Goal: Information Seeking & Learning: Learn about a topic

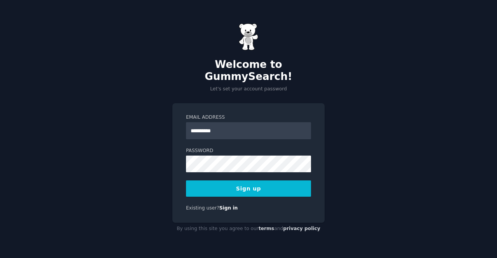
click at [245, 180] on button "Sign up" at bounding box center [248, 188] width 125 height 16
click at [255, 122] on input "**********" at bounding box center [248, 130] width 125 height 17
click at [214, 127] on input "**********" at bounding box center [248, 130] width 125 height 17
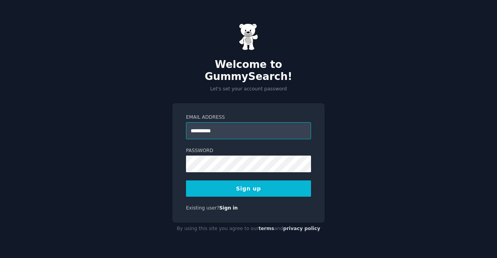
click at [214, 127] on input "**********" at bounding box center [248, 130] width 125 height 17
type input "*"
type input "**********"
click at [249, 183] on button "Sign up" at bounding box center [248, 188] width 125 height 16
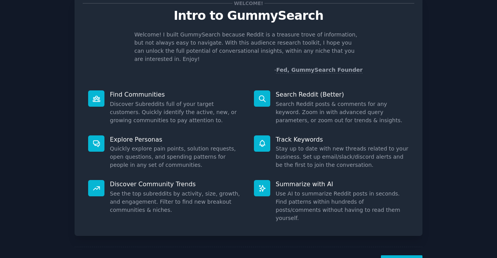
scroll to position [26, 0]
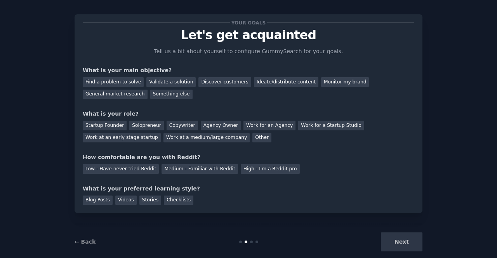
scroll to position [7, 0]
click at [123, 83] on div "Find a problem to solve" at bounding box center [113, 83] width 61 height 10
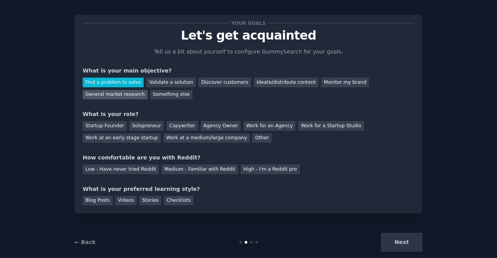
click at [147, 90] on div "General market research" at bounding box center [115, 95] width 65 height 10
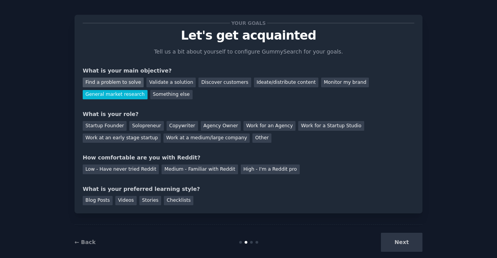
click at [110, 80] on div "Find a problem to solve" at bounding box center [113, 83] width 61 height 10
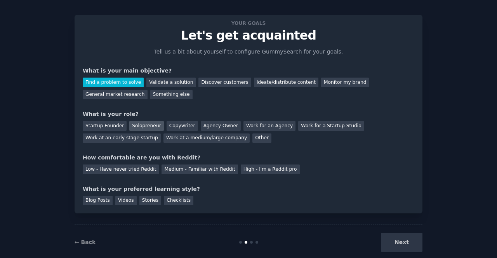
click at [146, 122] on div "Solopreneur" at bounding box center [146, 126] width 34 height 10
click at [207, 168] on div "Medium - Familiar with Reddit" at bounding box center [199, 169] width 76 height 10
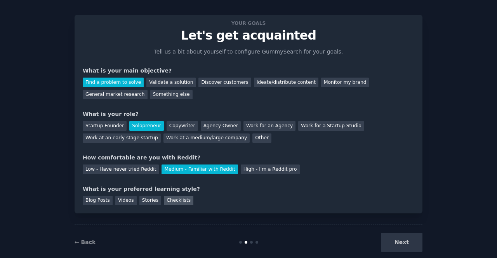
click at [165, 204] on div "Checklists" at bounding box center [178, 201] width 29 height 10
click at [145, 199] on div "Stories" at bounding box center [150, 201] width 22 height 10
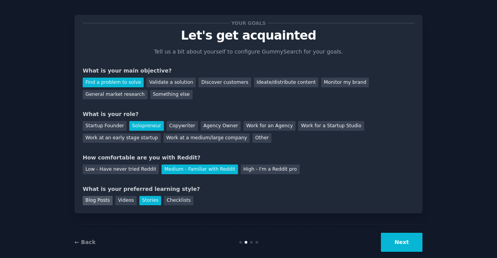
click at [90, 199] on div "Blog Posts" at bounding box center [98, 201] width 30 height 10
click at [177, 201] on div "Checklists" at bounding box center [178, 201] width 29 height 10
click at [121, 199] on div "Videos" at bounding box center [125, 201] width 21 height 10
click at [409, 239] on button "Next" at bounding box center [402, 242] width 42 height 19
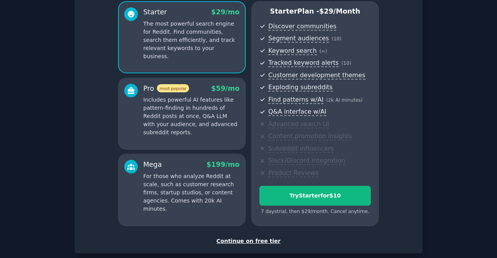
scroll to position [66, 0]
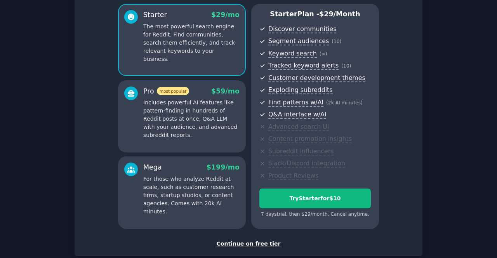
click at [183, 124] on p "Includes powerful AI features like pattern-finding in hundreds of Reddit posts …" at bounding box center [191, 119] width 96 height 41
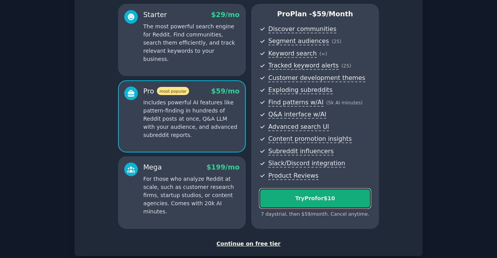
click at [294, 195] on div "Try Pro for $10" at bounding box center [315, 198] width 111 height 8
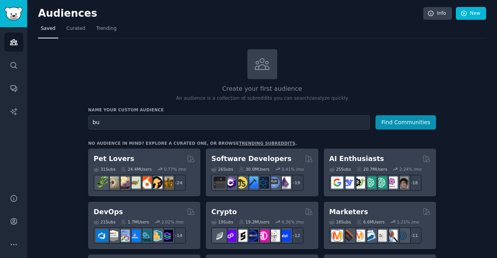
type input "b"
type input "f"
type input "m"
type input "e"
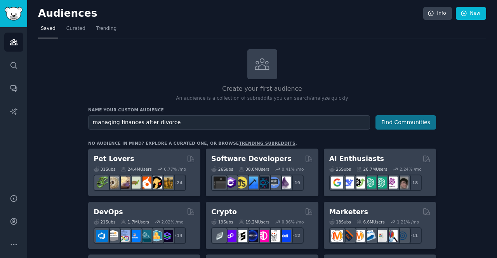
type input "managing finances after divorce"
click at [399, 121] on button "Find Communities" at bounding box center [405, 122] width 61 height 14
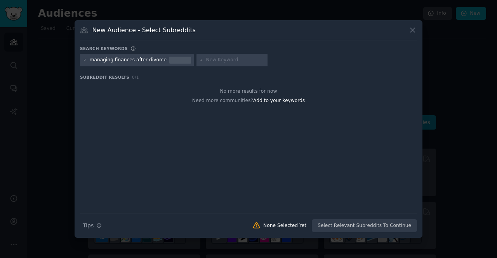
click at [80, 60] on div "managing finances after divorce" at bounding box center [137, 60] width 114 height 12
click at [84, 60] on icon at bounding box center [85, 60] width 4 height 4
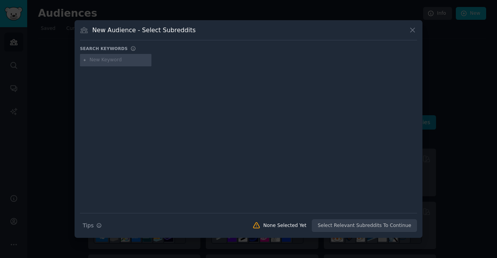
click at [110, 60] on input "text" at bounding box center [119, 60] width 59 height 7
type input "managing finances"
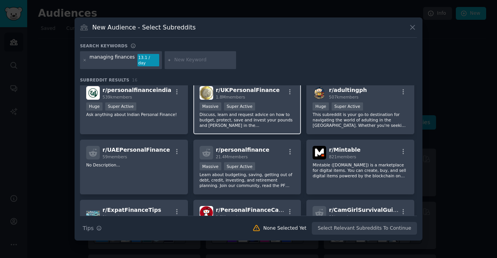
scroll to position [16, 0]
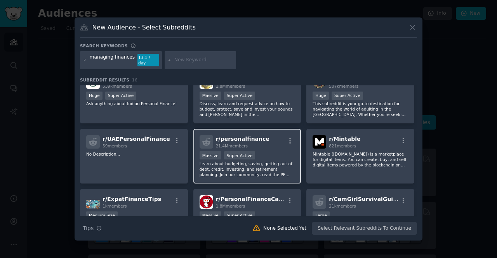
click at [267, 135] on div "r/ personalfinance 21.4M members" at bounding box center [246, 142] width 95 height 14
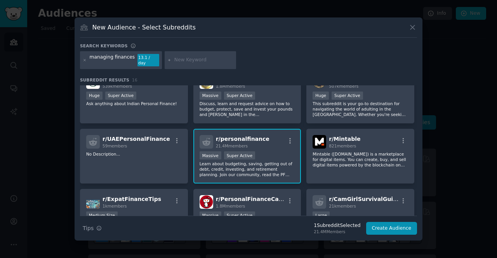
click at [267, 146] on div "r/ personalfinance 21.4M members Massive Super Active Learn about budgeting, sa…" at bounding box center [247, 156] width 108 height 55
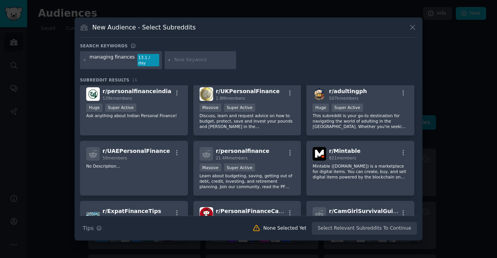
scroll to position [4, 0]
click at [412, 29] on icon at bounding box center [412, 27] width 8 height 8
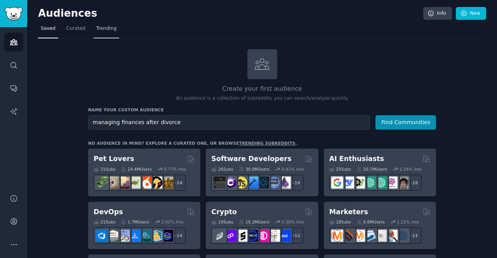
click at [106, 28] on span "Trending" at bounding box center [106, 28] width 20 height 7
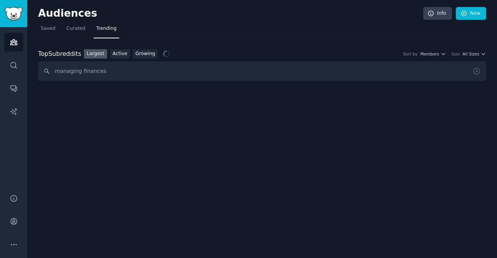
type input "managing finances"
click at [12, 90] on icon "Sidebar" at bounding box center [13, 89] width 6 height 6
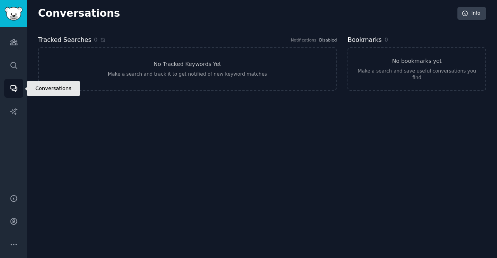
click at [8, 82] on link "Conversations" at bounding box center [13, 88] width 19 height 19
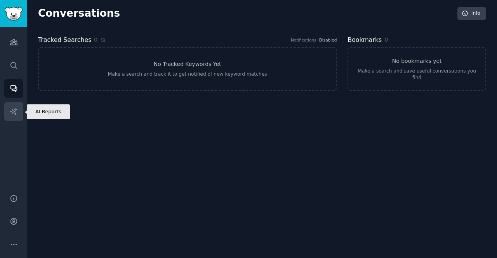
click at [12, 114] on icon "Sidebar" at bounding box center [14, 111] width 8 height 8
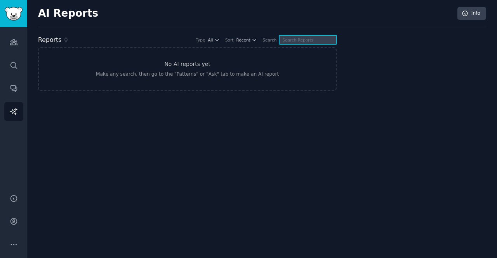
click at [305, 36] on input "text" at bounding box center [307, 39] width 57 height 9
click at [300, 36] on input "managing finances" at bounding box center [307, 39] width 57 height 9
type input "finances"
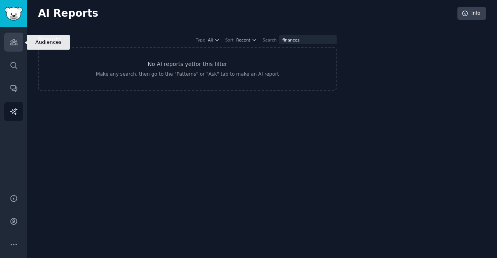
click at [10, 47] on link "Audiences" at bounding box center [13, 42] width 19 height 19
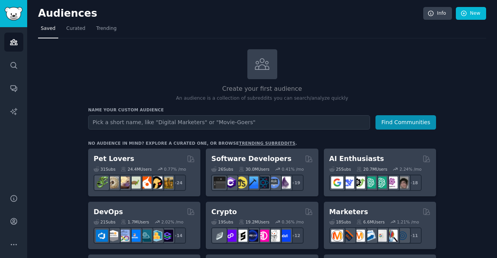
click at [170, 123] on input "text" at bounding box center [229, 122] width 282 height 14
click at [247, 143] on link "trending subreddits" at bounding box center [267, 143] width 56 height 5
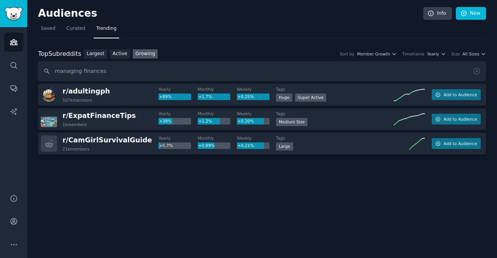
click at [81, 72] on input "managing finances" at bounding box center [262, 71] width 448 height 20
click at [89, 55] on link "Largest" at bounding box center [95, 54] width 23 height 10
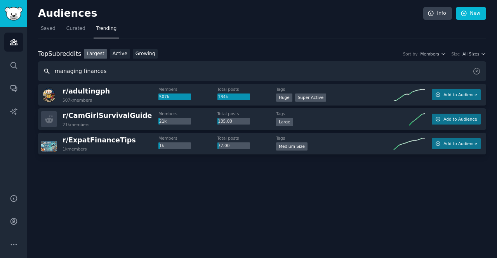
click at [93, 70] on input "managing finances" at bounding box center [262, 71] width 448 height 20
click at [65, 72] on input "managing finances" at bounding box center [262, 71] width 448 height 20
type input "finances"
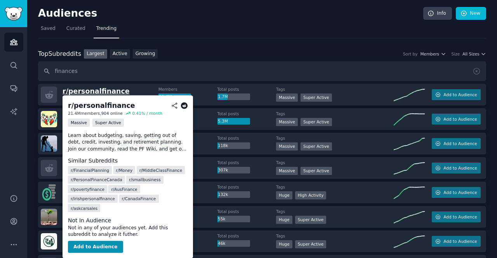
click at [92, 89] on span "r/ personalfinance" at bounding box center [95, 91] width 67 height 8
click at [85, 89] on span "r/ personalfinance" at bounding box center [95, 91] width 67 height 8
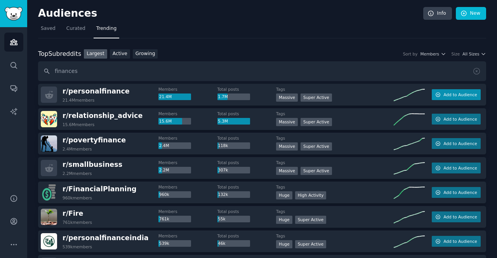
click at [449, 92] on span "Add to Audience" at bounding box center [459, 94] width 33 height 5
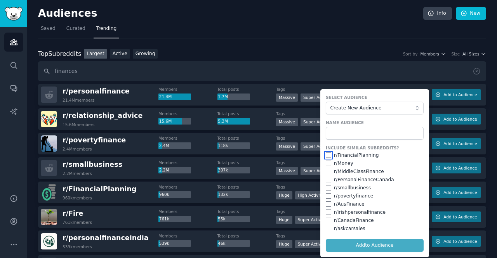
click at [326, 156] on input "checkbox" at bounding box center [327, 154] width 5 height 5
checkbox input "true"
click at [358, 108] on span "Create New Audience" at bounding box center [372, 108] width 85 height 7
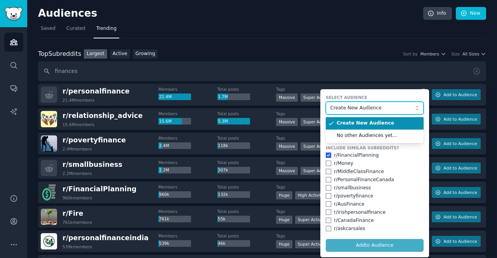
click at [358, 107] on span "Create New Audience" at bounding box center [372, 108] width 85 height 7
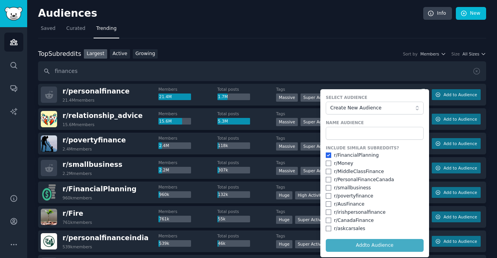
click at [365, 35] on nav "Saved Curated Trending" at bounding box center [262, 30] width 448 height 16
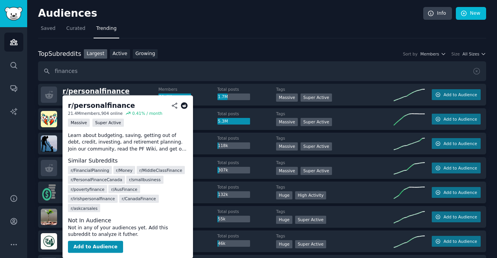
click at [102, 88] on span "r/ personalfinance" at bounding box center [95, 91] width 67 height 8
click at [101, 241] on button "Add to Audience" at bounding box center [95, 247] width 55 height 12
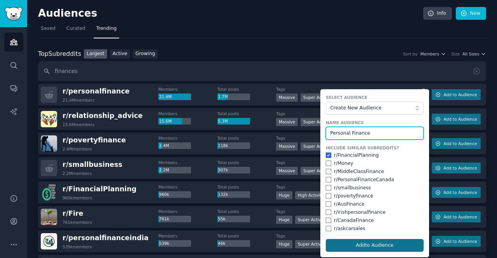
type input "Personal Finance"
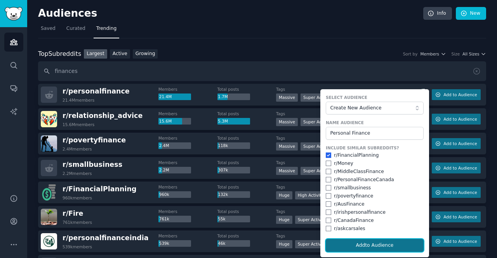
click at [388, 245] on button "Add to Audience" at bounding box center [374, 245] width 98 height 13
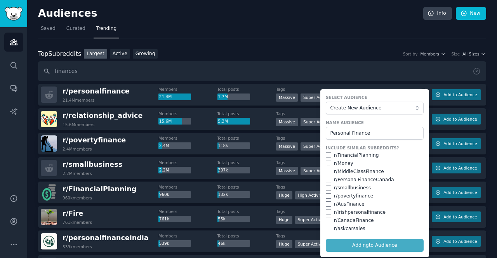
checkbox input "false"
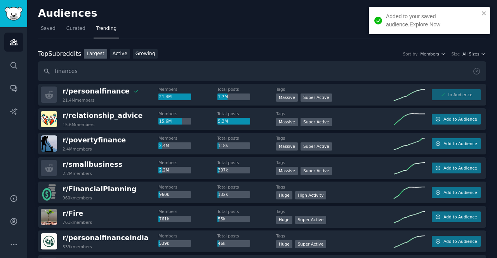
click at [408, 21] on div "Added to your saved audience. Explore Now" at bounding box center [432, 20] width 93 height 16
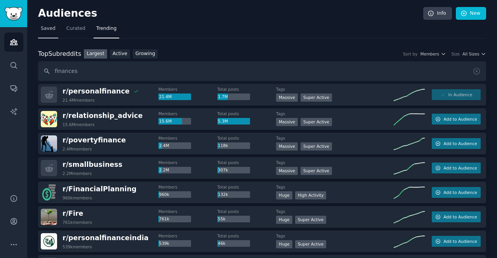
click at [47, 27] on span "Saved" at bounding box center [48, 28] width 15 height 7
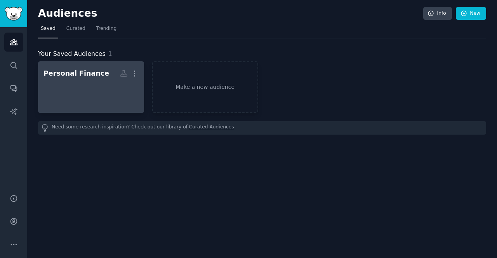
click at [70, 76] on div "Personal Finance" at bounding box center [76, 74] width 66 height 10
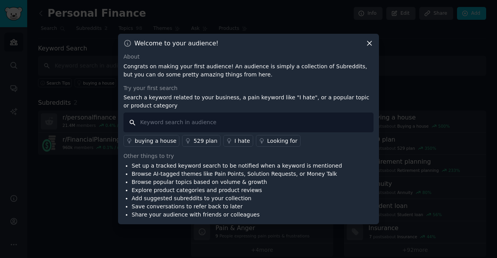
click at [175, 122] on input "text" at bounding box center [248, 122] width 250 height 20
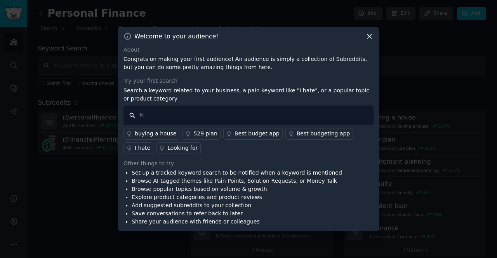
type input "t"
type input "best budget app"
click at [252, 137] on div "Best budget app" at bounding box center [256, 134] width 45 height 8
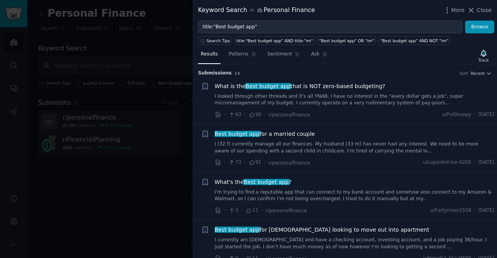
click at [147, 191] on div at bounding box center [248, 129] width 497 height 258
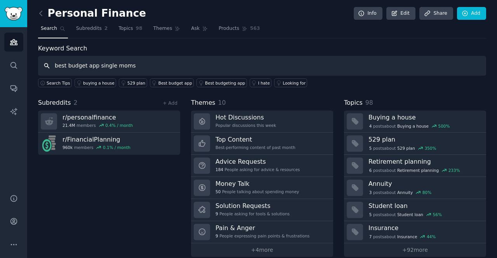
type input "best budget app single moms"
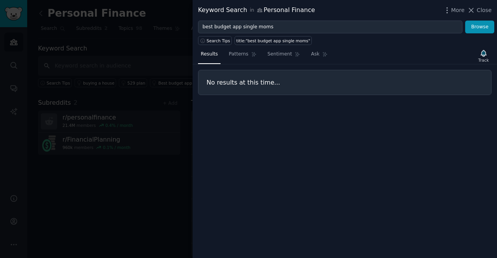
click at [93, 63] on div at bounding box center [248, 129] width 497 height 258
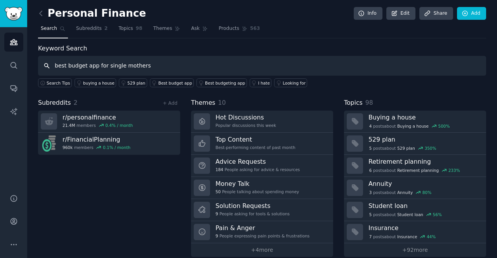
type input "best budget app for single mothers"
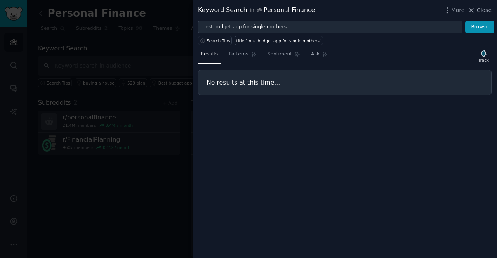
click at [167, 52] on div at bounding box center [248, 129] width 497 height 258
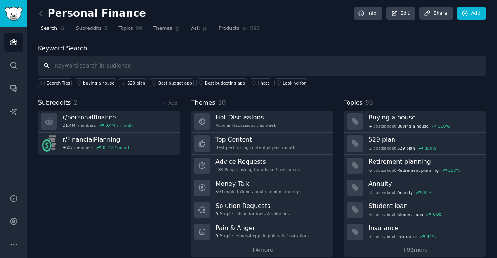
click at [88, 65] on input "text" at bounding box center [262, 66] width 448 height 20
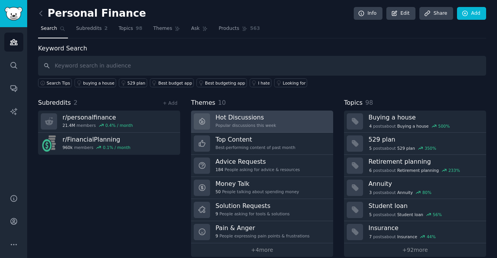
click at [247, 115] on h3 "Hot Discussions" at bounding box center [245, 117] width 61 height 8
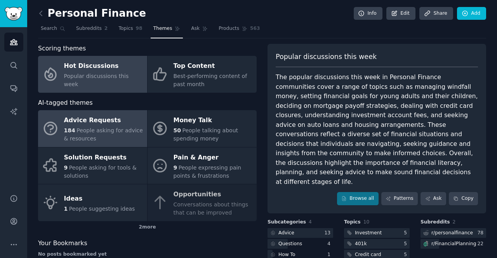
click at [101, 121] on div "Advice Requests" at bounding box center [103, 120] width 79 height 12
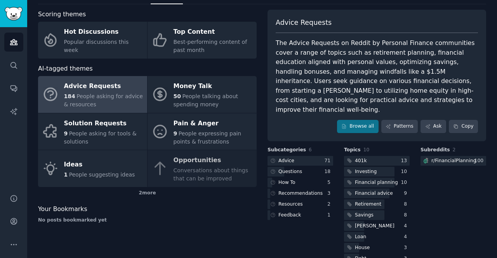
scroll to position [32, 0]
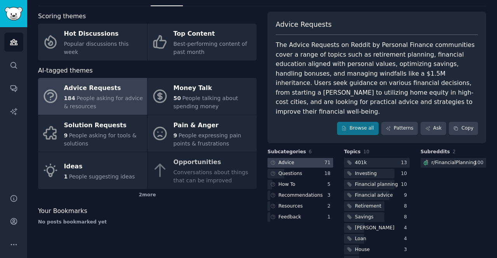
click at [285, 159] on div "Advice" at bounding box center [286, 162] width 16 height 7
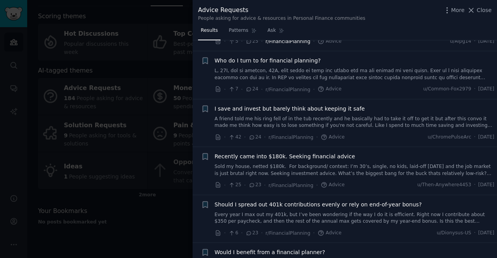
scroll to position [465, 0]
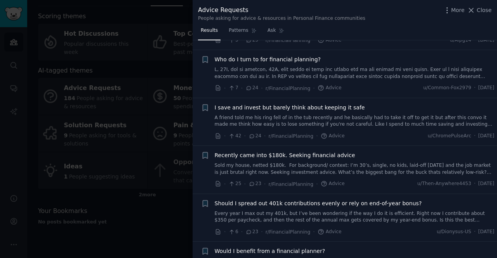
click at [106, 66] on div at bounding box center [248, 129] width 497 height 258
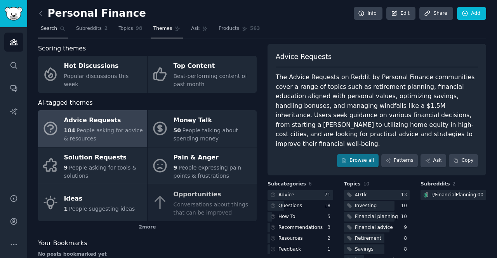
click at [47, 23] on link "Search" at bounding box center [53, 30] width 30 height 16
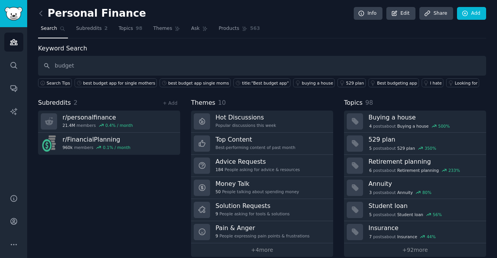
type input "budget"
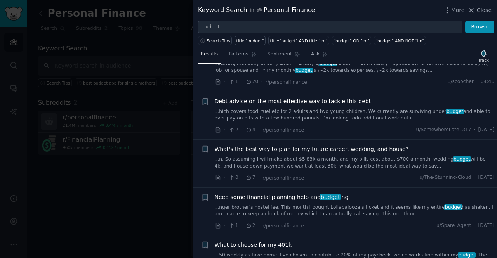
scroll to position [176, 0]
click at [132, 174] on div at bounding box center [248, 129] width 497 height 258
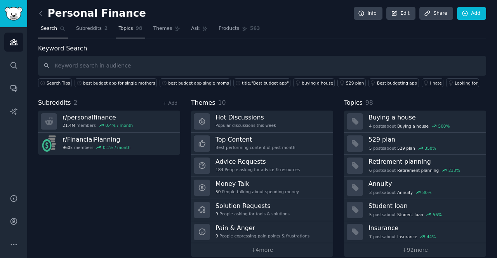
click at [136, 30] on span "98" at bounding box center [139, 28] width 7 height 7
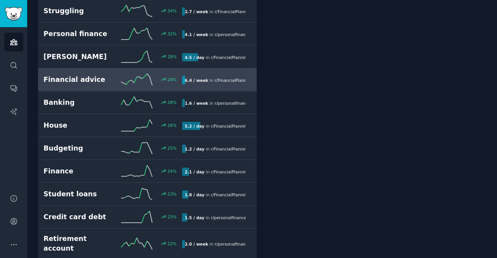
scroll to position [296, 0]
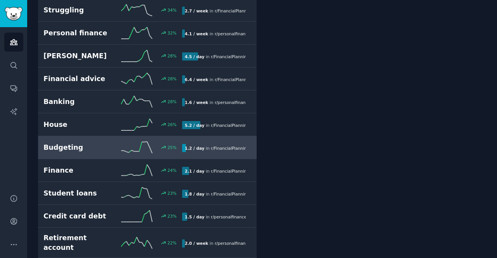
click at [66, 143] on h2 "Budgeting" at bounding box center [77, 148] width 69 height 10
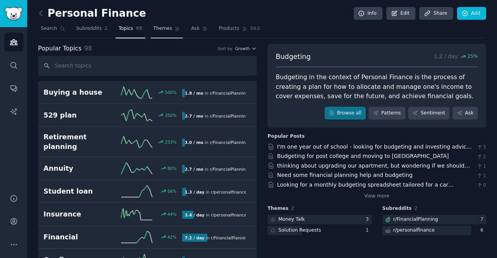
click at [160, 30] on span "Themes" at bounding box center [162, 28] width 19 height 7
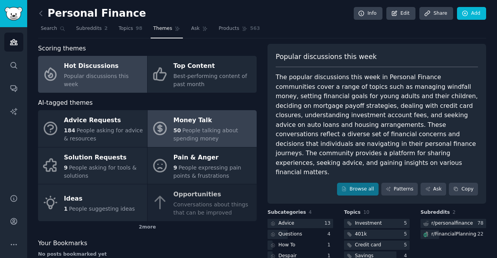
click at [183, 118] on div "Money Talk" at bounding box center [212, 120] width 79 height 12
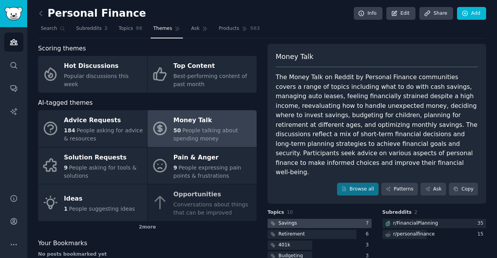
click at [305, 219] on div at bounding box center [319, 224] width 104 height 10
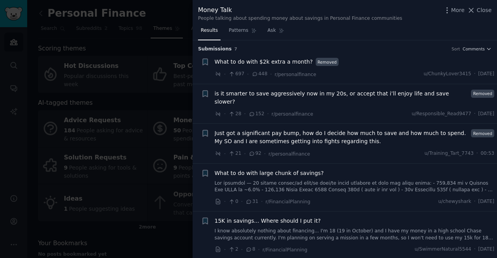
click at [129, 43] on div at bounding box center [248, 129] width 497 height 258
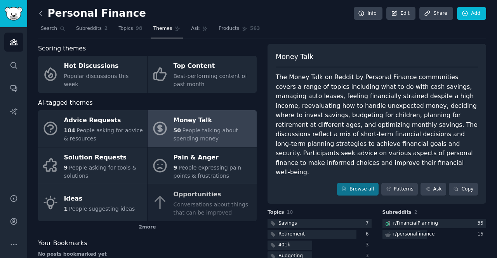
click at [42, 9] on icon at bounding box center [41, 13] width 8 height 8
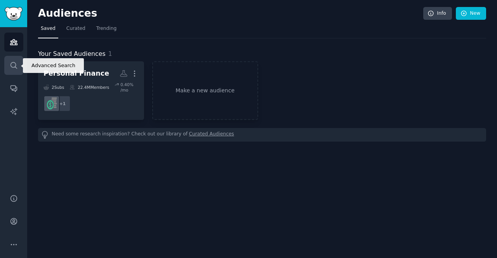
click at [8, 66] on link "Search" at bounding box center [13, 65] width 19 height 19
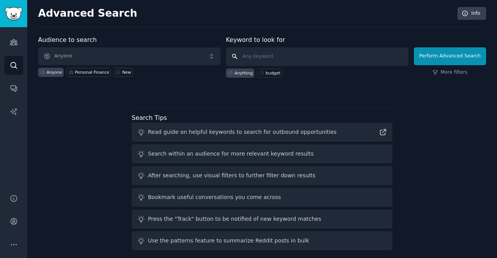
click at [270, 54] on input "text" at bounding box center [317, 56] width 182 height 19
type input "budget for single mother"
click button "Perform Advanced Search" at bounding box center [450, 56] width 72 height 18
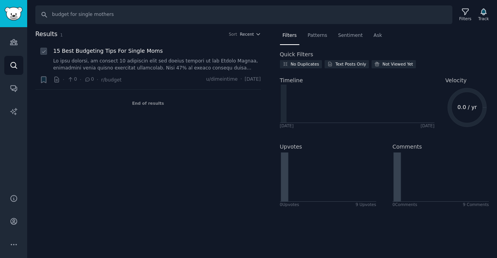
click at [98, 49] on span "15 Best Budgeting Tips For Single Moms" at bounding box center [107, 51] width 109 height 8
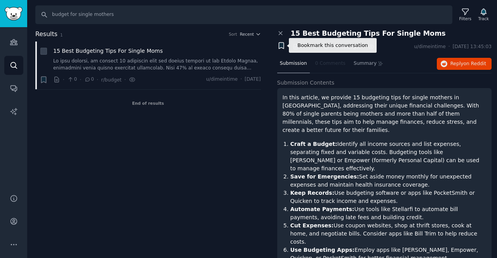
click at [279, 43] on icon "button" at bounding box center [281, 46] width 5 height 6
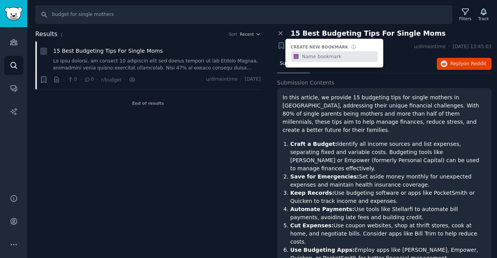
click at [333, 114] on p "In this article, we provide 15 budgeting tips for single mothers in [GEOGRAPHIC…" at bounding box center [384, 113] width 204 height 41
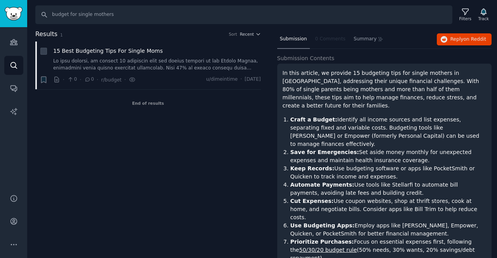
scroll to position [25, 0]
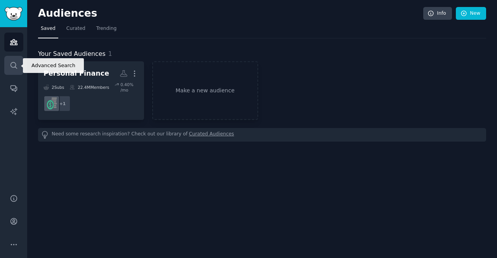
click at [5, 67] on link "Search" at bounding box center [13, 65] width 19 height 19
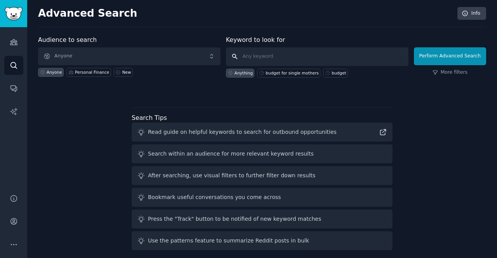
click at [249, 59] on input "text" at bounding box center [317, 56] width 182 height 19
type input "budget tips"
click button "Perform Advanced Search" at bounding box center [450, 56] width 72 height 18
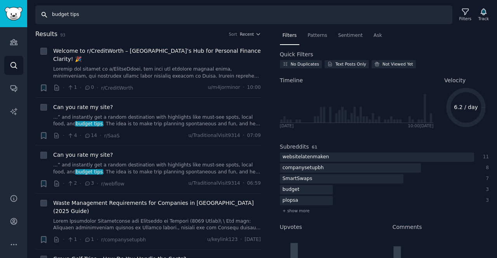
click at [106, 18] on input "budget tips" at bounding box center [243, 14] width 417 height 19
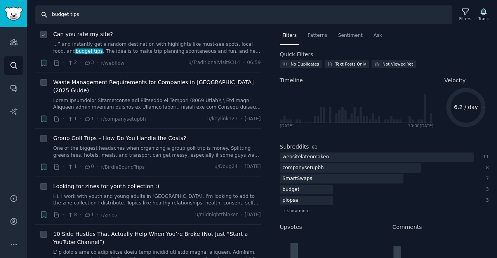
scroll to position [128, 0]
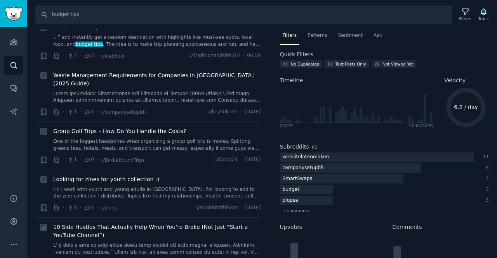
click at [97, 223] on span "10 Side Hustles That Actually Help When You’re Broke (Not Just “Start a YouTube…" at bounding box center [157, 231] width 208 height 16
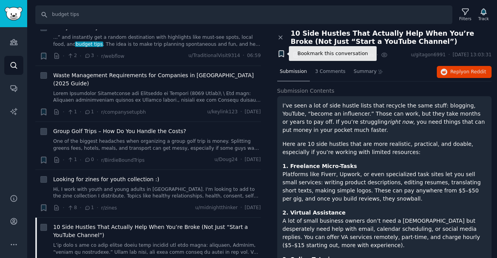
click at [280, 55] on icon "button" at bounding box center [281, 54] width 5 height 6
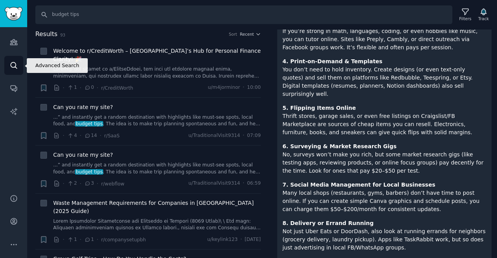
click at [19, 62] on link "Search" at bounding box center [13, 65] width 19 height 19
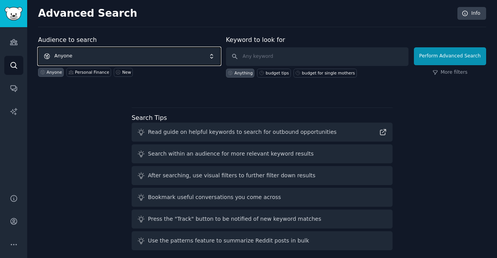
click at [125, 51] on span "Anyone" at bounding box center [129, 56] width 182 height 18
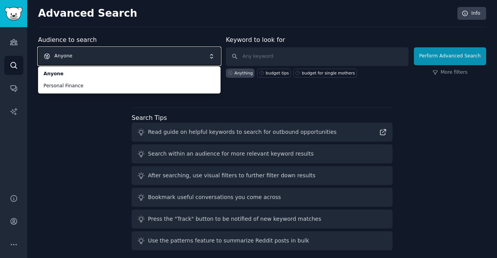
click at [124, 56] on span "Anyone" at bounding box center [129, 56] width 182 height 18
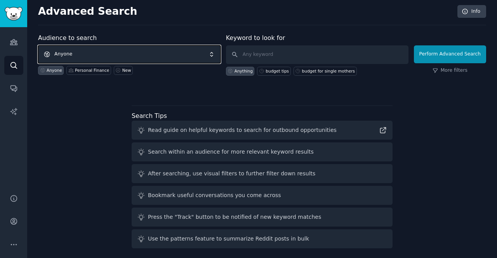
scroll to position [2, 0]
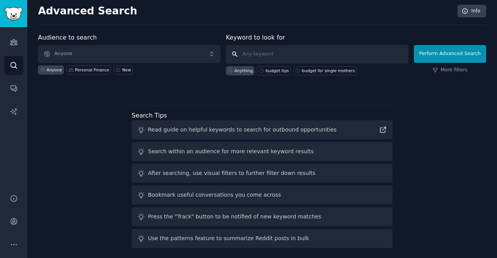
click at [281, 54] on input "text" at bounding box center [317, 54] width 182 height 19
type input "t"
type input "finance tips for single moms"
click at [414, 45] on button "Perform Advanced Search" at bounding box center [450, 54] width 72 height 18
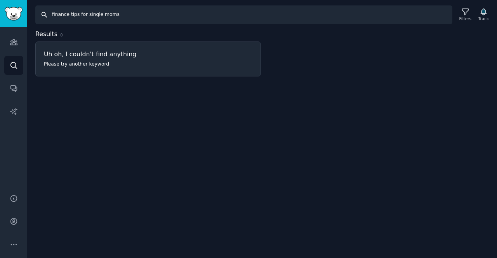
click at [116, 11] on input "finance tips for single moms" at bounding box center [243, 14] width 417 height 19
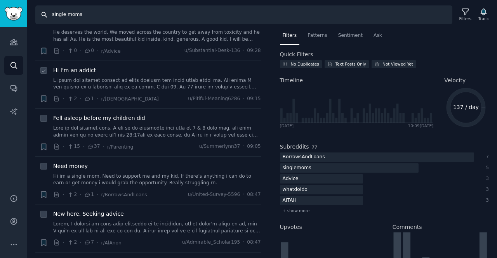
scroll to position [141, 0]
click at [81, 162] on span "Need money" at bounding box center [70, 166] width 35 height 8
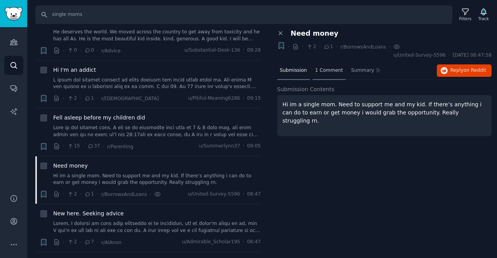
click at [329, 71] on span "1 Comment" at bounding box center [329, 70] width 28 height 7
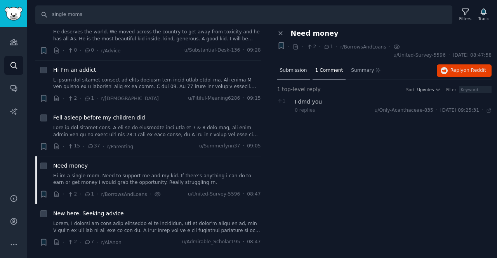
click at [292, 72] on span "Submission" at bounding box center [293, 70] width 27 height 7
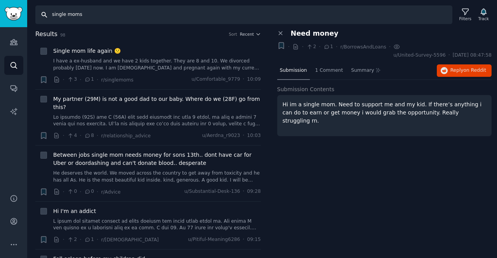
click at [119, 15] on input "single moms" at bounding box center [243, 14] width 417 height 19
type input "single moms budget"
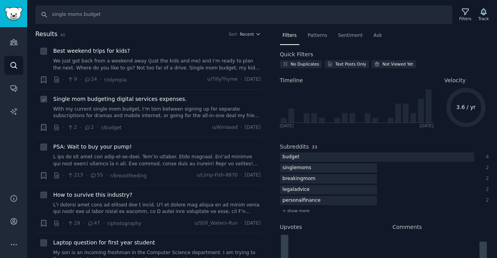
click at [145, 100] on span "Single mom budgeting digital services expenses." at bounding box center [119, 99] width 133 height 8
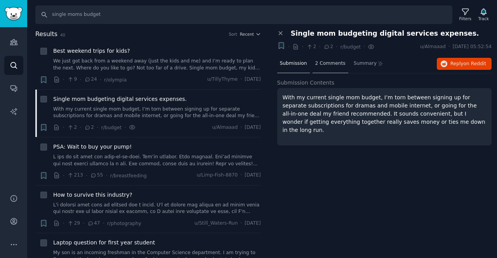
click at [320, 62] on span "2 Comments" at bounding box center [330, 63] width 30 height 7
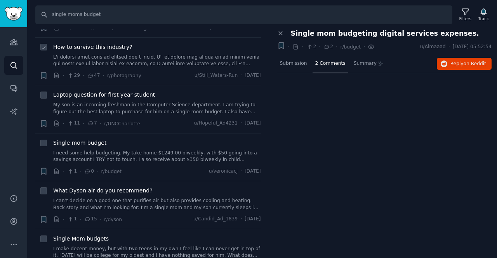
scroll to position [150, 0]
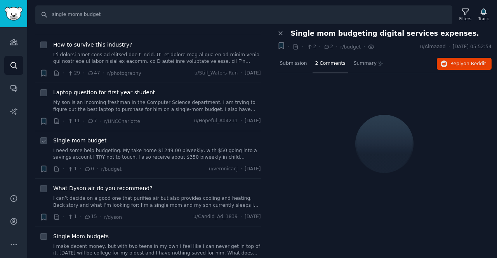
click at [85, 138] on span "Single mom budget" at bounding box center [79, 141] width 53 height 8
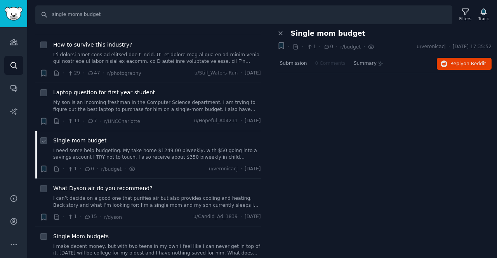
click at [206, 153] on link "I need some help budgeting. My take home $1249.00 biweekly, with $50 going into…" at bounding box center [157, 154] width 208 height 14
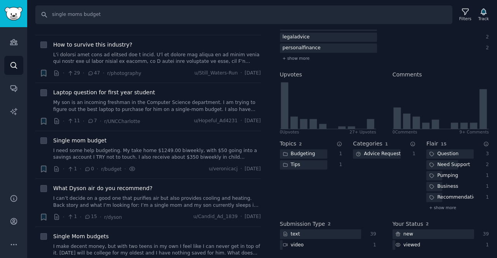
scroll to position [152, 0]
click at [99, 236] on span "Single Mom budgets" at bounding box center [80, 236] width 55 height 8
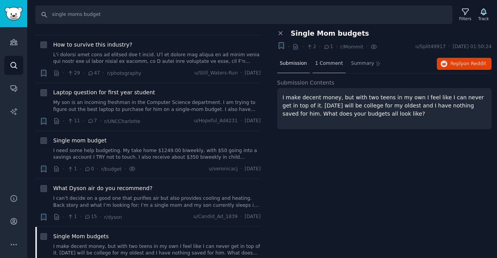
click at [331, 66] on span "1 Comment" at bounding box center [329, 63] width 28 height 7
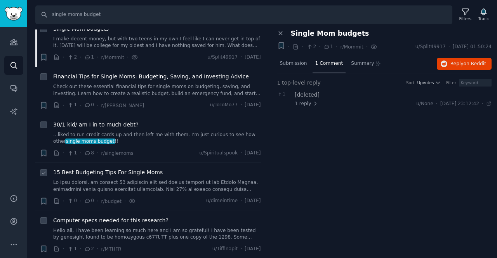
scroll to position [358, 0]
click at [146, 185] on link at bounding box center [157, 186] width 208 height 14
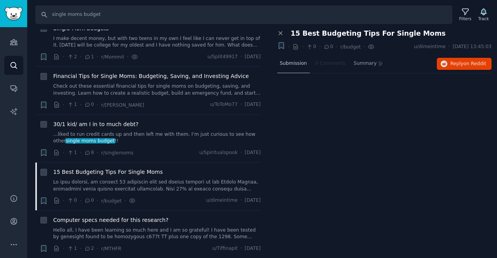
click at [300, 64] on span "Submission" at bounding box center [293, 63] width 27 height 7
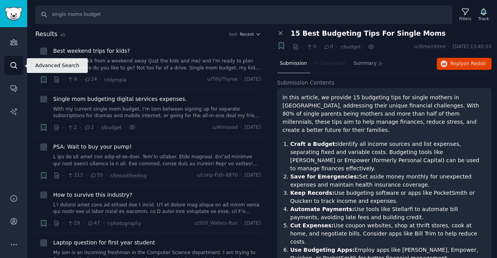
click at [5, 67] on link "Search" at bounding box center [13, 65] width 19 height 19
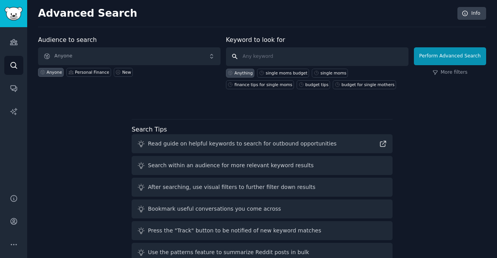
click at [270, 55] on input "text" at bounding box center [317, 56] width 182 height 19
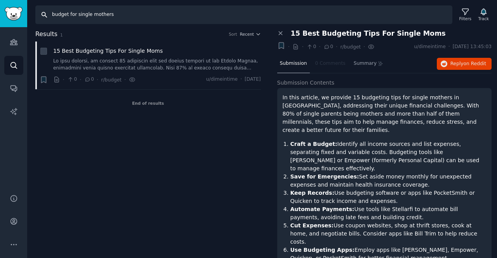
click at [107, 14] on input "budget for single mothers" at bounding box center [243, 14] width 417 height 19
drag, startPoint x: 104, startPoint y: 16, endPoint x: 71, endPoint y: 15, distance: 33.4
click at [71, 15] on input "budget for single mothers" at bounding box center [243, 14] width 417 height 19
type input "budget tips"
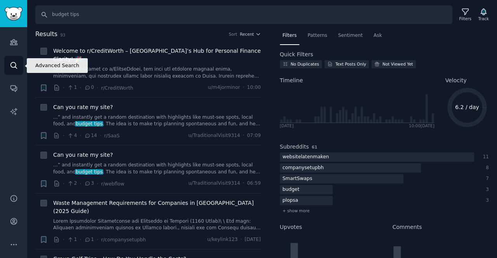
click at [19, 60] on link "Search" at bounding box center [13, 65] width 19 height 19
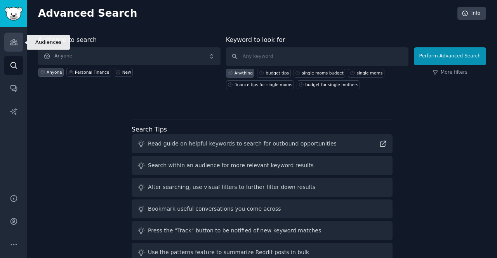
click at [7, 40] on link "Audiences" at bounding box center [13, 42] width 19 height 19
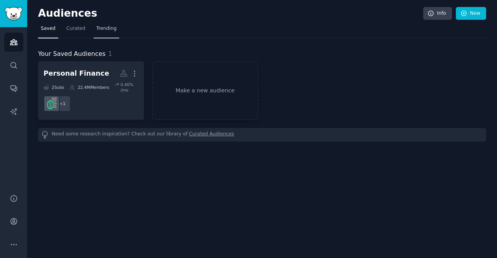
click at [96, 35] on link "Trending" at bounding box center [106, 30] width 26 height 16
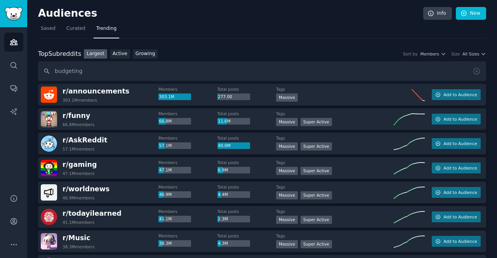
type input "budgeting"
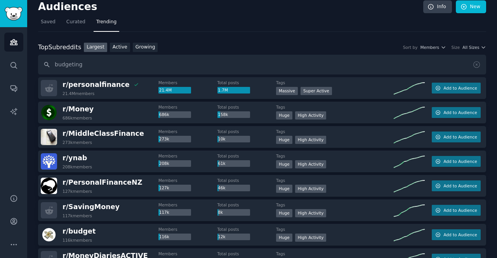
scroll to position [1, 0]
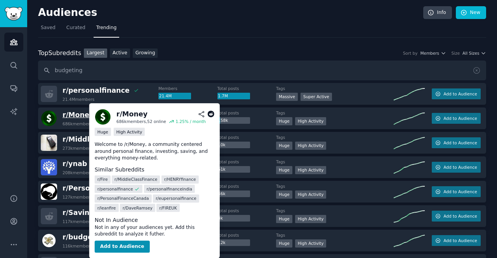
click at [73, 111] on span "r/ Money" at bounding box center [77, 115] width 31 height 8
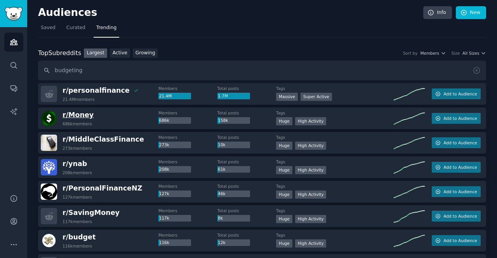
click at [76, 114] on span "r/ Money" at bounding box center [77, 115] width 31 height 8
click at [88, 114] on span "r/ Money" at bounding box center [77, 115] width 31 height 8
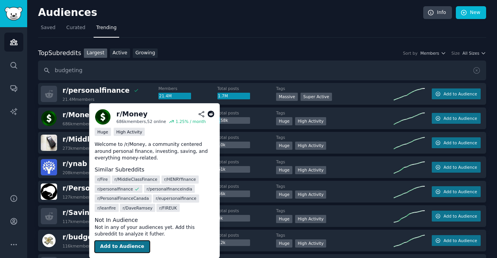
click at [120, 251] on button "Add to Audience" at bounding box center [122, 247] width 55 height 12
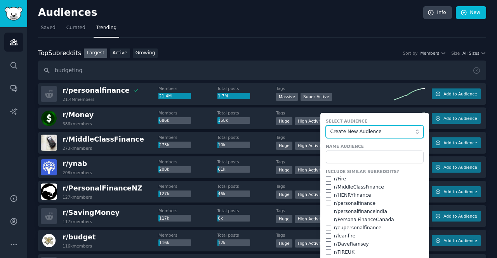
click at [353, 131] on span "Create New Audience" at bounding box center [372, 131] width 85 height 7
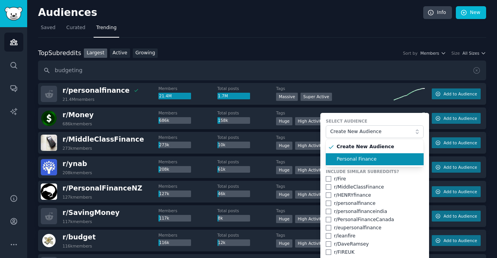
click at [355, 157] on span "Personal Finance" at bounding box center [376, 159] width 81 height 7
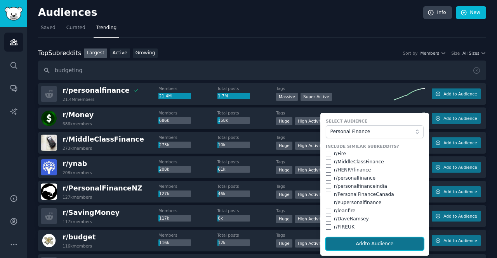
click at [362, 242] on button "Add to Audience" at bounding box center [374, 243] width 98 height 13
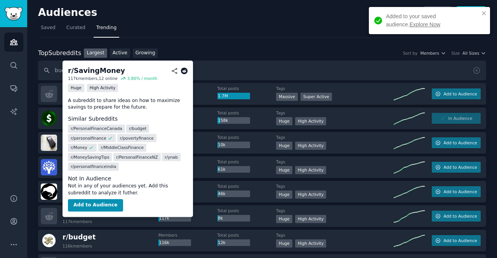
click at [91, 211] on span "r/ SavingMoney" at bounding box center [90, 213] width 57 height 8
click at [93, 199] on button "Add to Audience" at bounding box center [95, 205] width 55 height 12
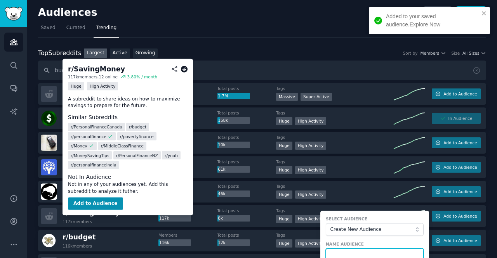
scroll to position [2, 0]
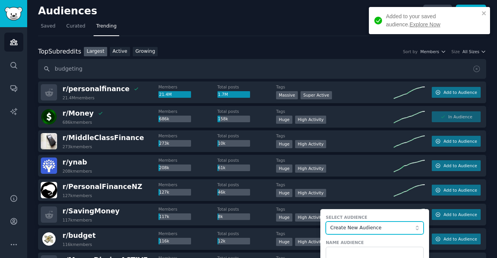
click at [344, 226] on span "Create New Audience" at bounding box center [372, 228] width 85 height 7
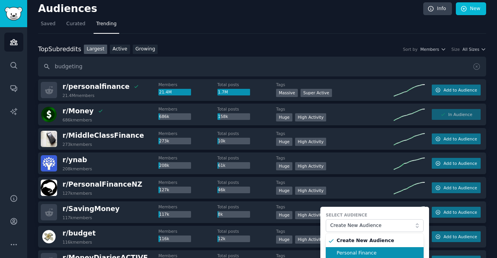
click at [352, 251] on span "Personal Finance" at bounding box center [376, 253] width 81 height 7
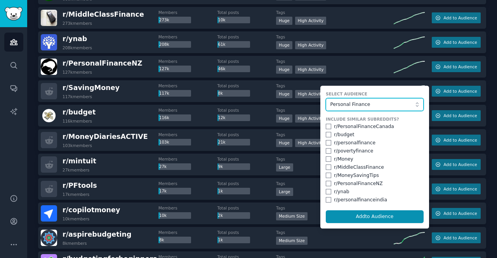
scroll to position [133, 0]
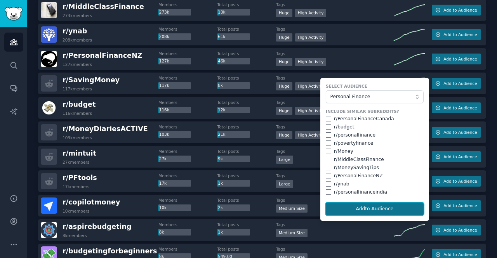
click at [358, 204] on button "Add to Audience" at bounding box center [374, 208] width 98 height 13
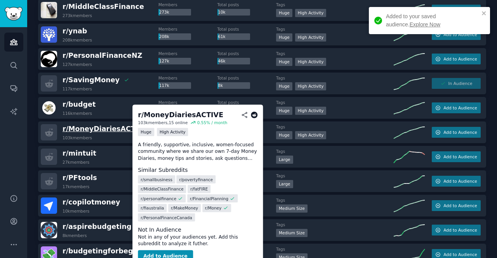
click at [93, 128] on span "r/ MoneyDiariesACTIVE" at bounding box center [104, 129] width 85 height 8
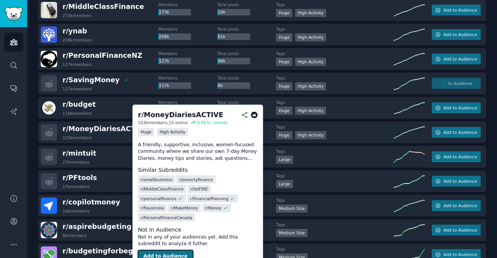
click at [177, 250] on button "Add to Audience" at bounding box center [165, 256] width 55 height 12
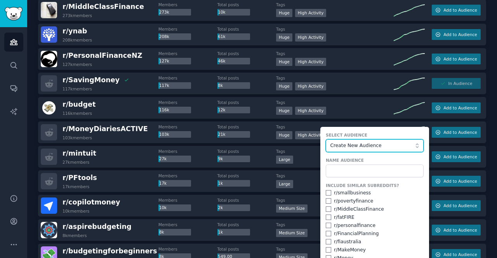
click at [344, 149] on button "Create New Audience" at bounding box center [374, 145] width 98 height 13
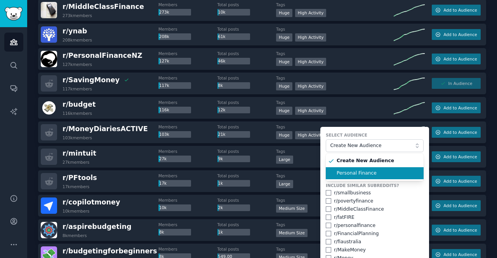
click at [346, 177] on li "Personal Finance" at bounding box center [374, 173] width 98 height 12
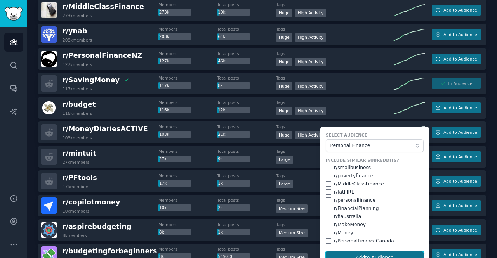
click at [359, 258] on button "Add to Audience" at bounding box center [374, 257] width 98 height 13
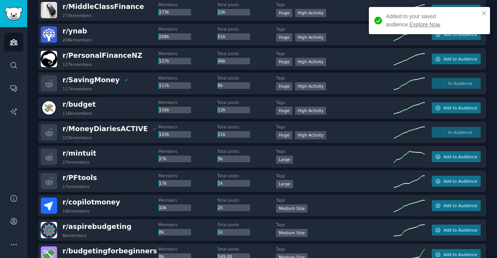
scroll to position [236, 0]
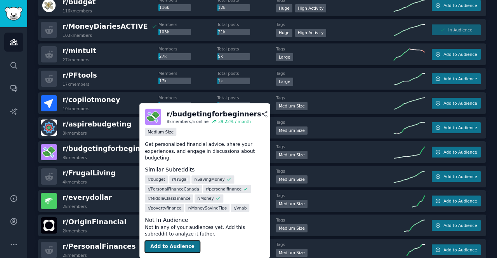
click at [168, 247] on button "Add to Audience" at bounding box center [172, 247] width 55 height 12
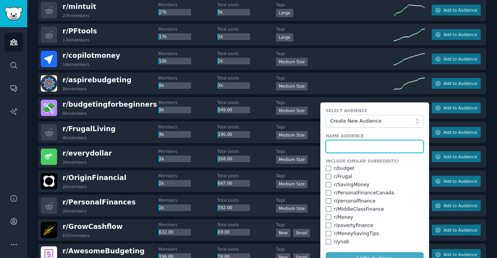
scroll to position [283, 0]
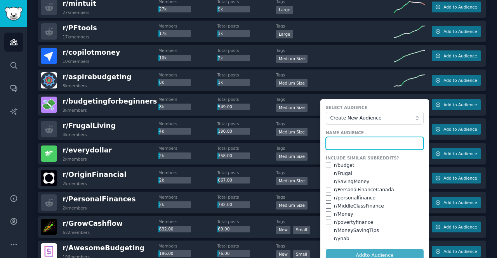
click at [351, 137] on input "text" at bounding box center [374, 143] width 98 height 13
click at [366, 145] on input "text" at bounding box center [374, 143] width 98 height 13
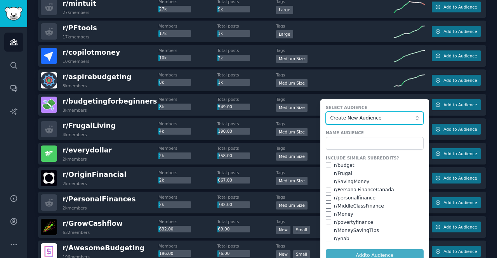
click at [366, 119] on span "Create New Audience" at bounding box center [372, 118] width 85 height 7
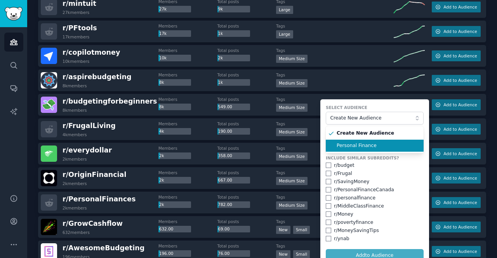
click at [366, 142] on span "Personal Finance" at bounding box center [376, 145] width 81 height 7
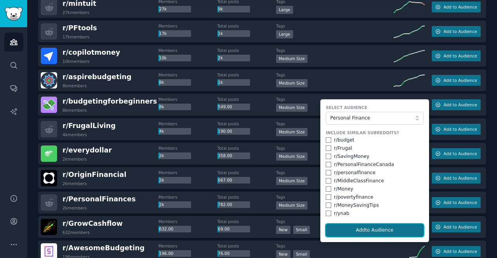
click at [369, 226] on button "Add to Audience" at bounding box center [374, 230] width 98 height 13
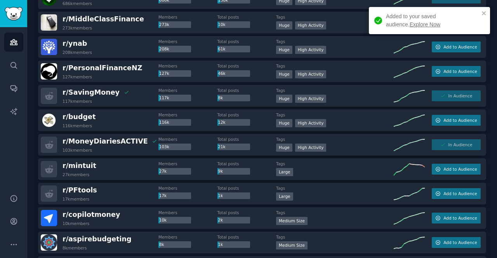
scroll to position [110, 0]
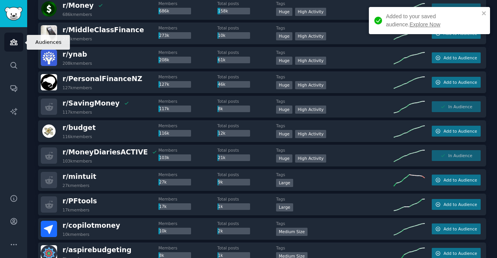
click at [8, 40] on link "Audiences" at bounding box center [13, 42] width 19 height 19
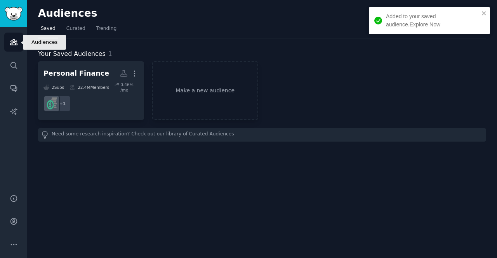
click at [8, 40] on link "Audiences" at bounding box center [13, 42] width 19 height 19
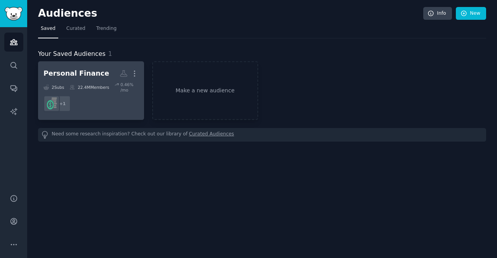
click at [82, 77] on div "Personal Finance" at bounding box center [76, 74] width 66 height 10
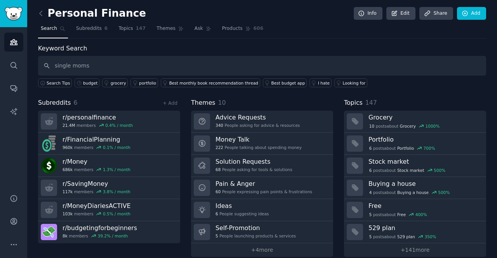
type input "single moms"
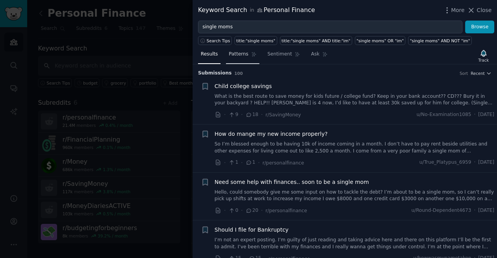
click at [238, 49] on link "Patterns" at bounding box center [242, 56] width 33 height 16
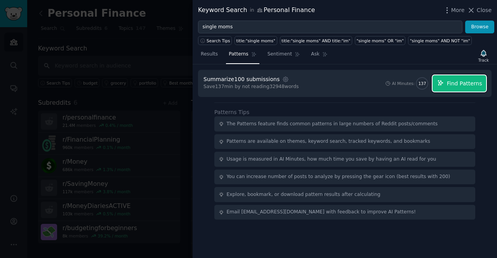
click at [453, 81] on span "Find Patterns" at bounding box center [463, 84] width 35 height 8
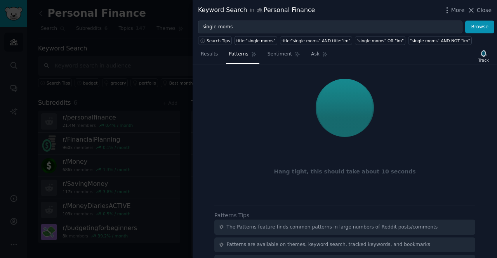
click at [386, 82] on div at bounding box center [344, 107] width 282 height 65
click at [380, 84] on div at bounding box center [344, 107] width 282 height 65
